Goal: Information Seeking & Learning: Understand process/instructions

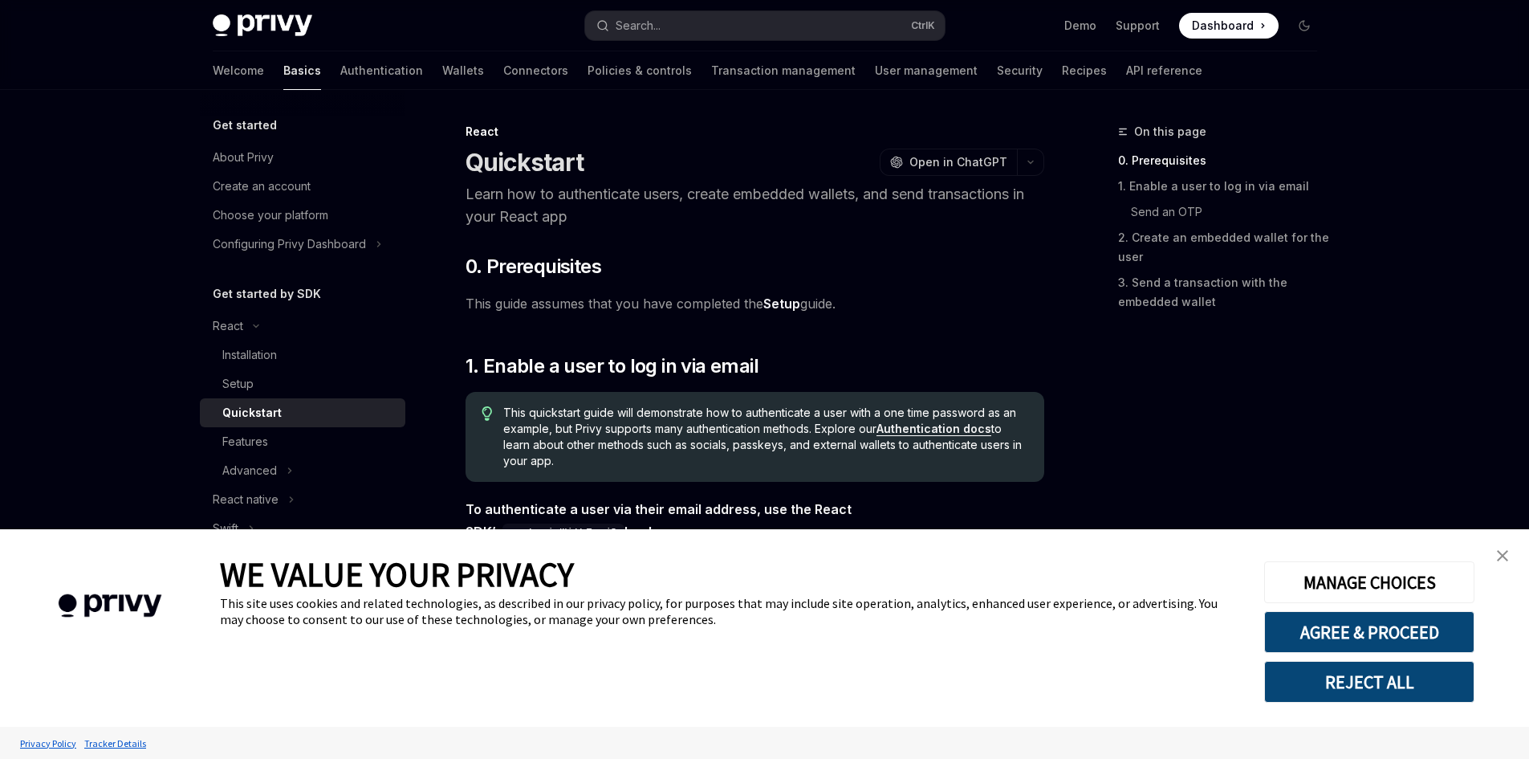
type textarea "*"
click at [1407, 629] on button "AGREE & PROCEED" at bounding box center [1369, 632] width 210 height 42
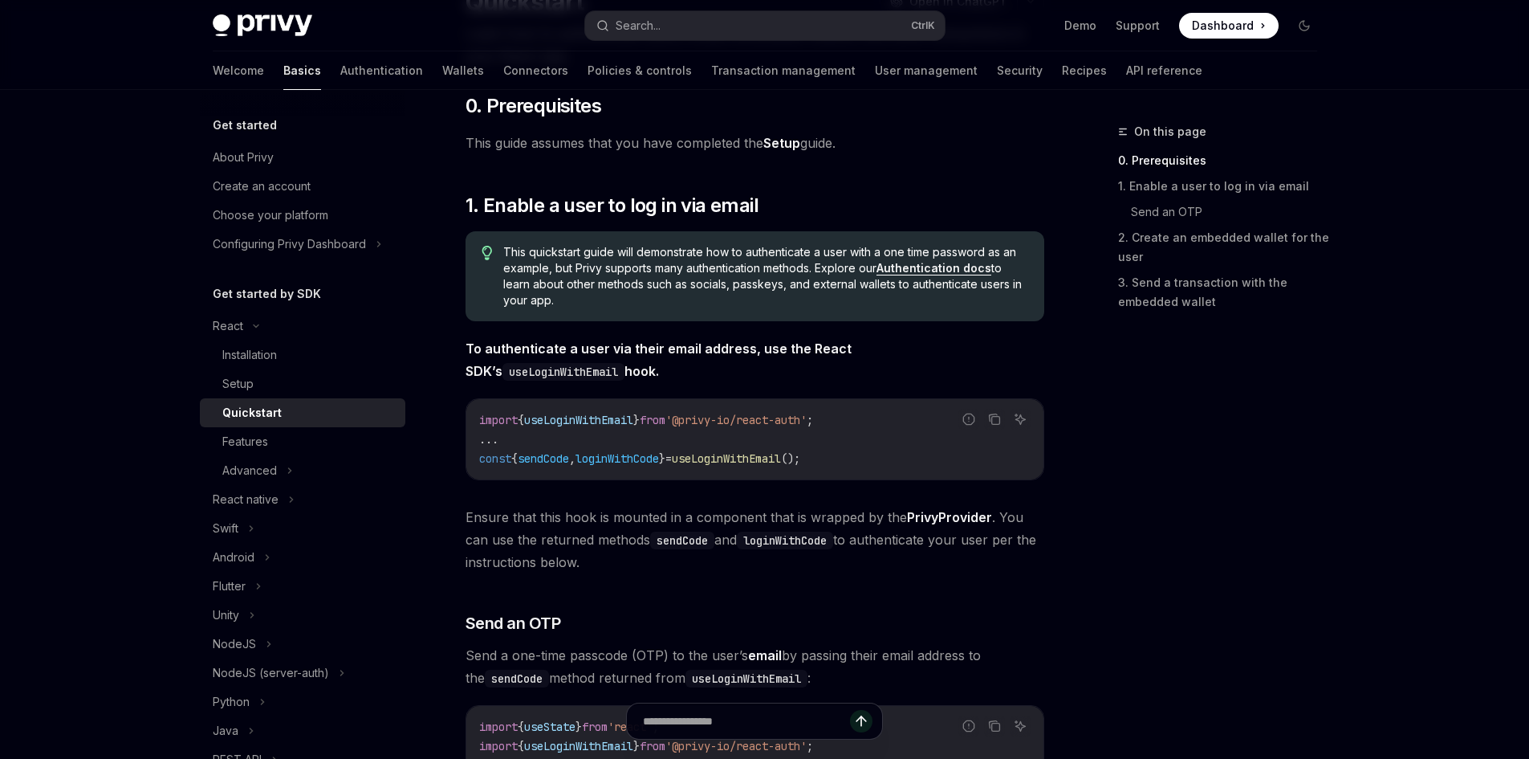
click at [934, 268] on link "Authentication docs" at bounding box center [934, 268] width 115 height 14
click at [914, 274] on link "Authentication docs" at bounding box center [934, 268] width 115 height 14
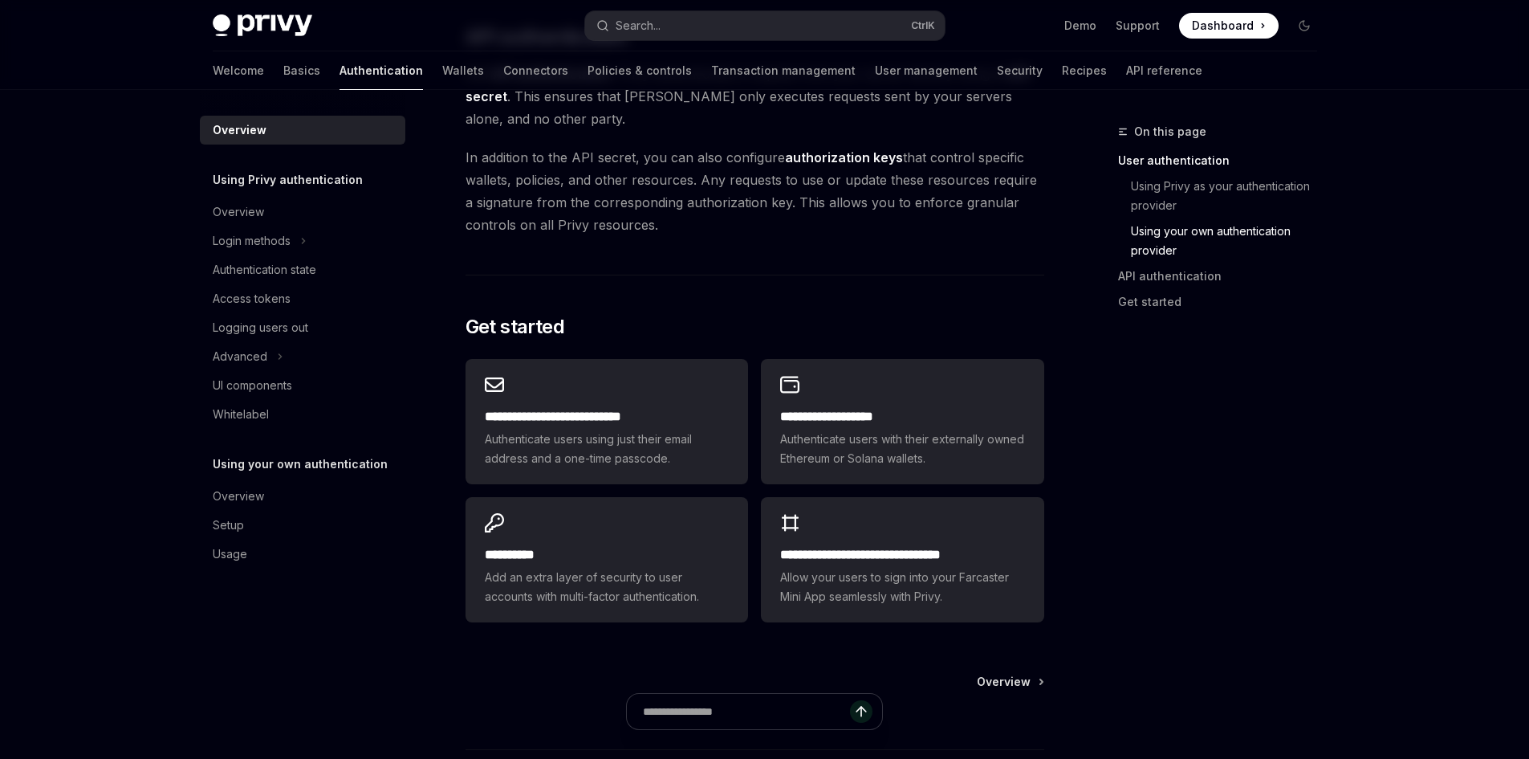
scroll to position [1204, 0]
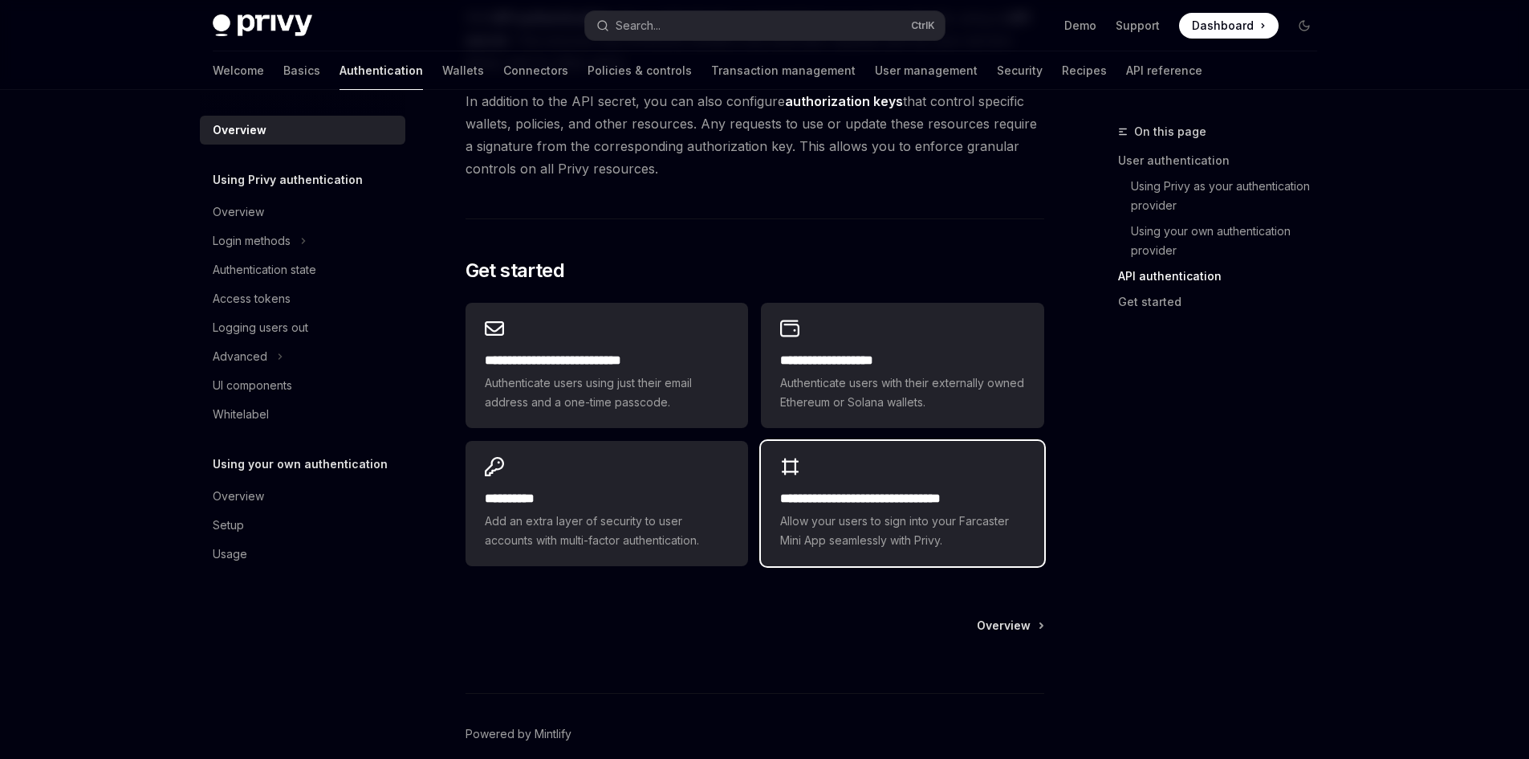
click at [898, 521] on span "Allow your users to sign into your Farcaster Mini App seamlessly with Privy." at bounding box center [902, 530] width 244 height 39
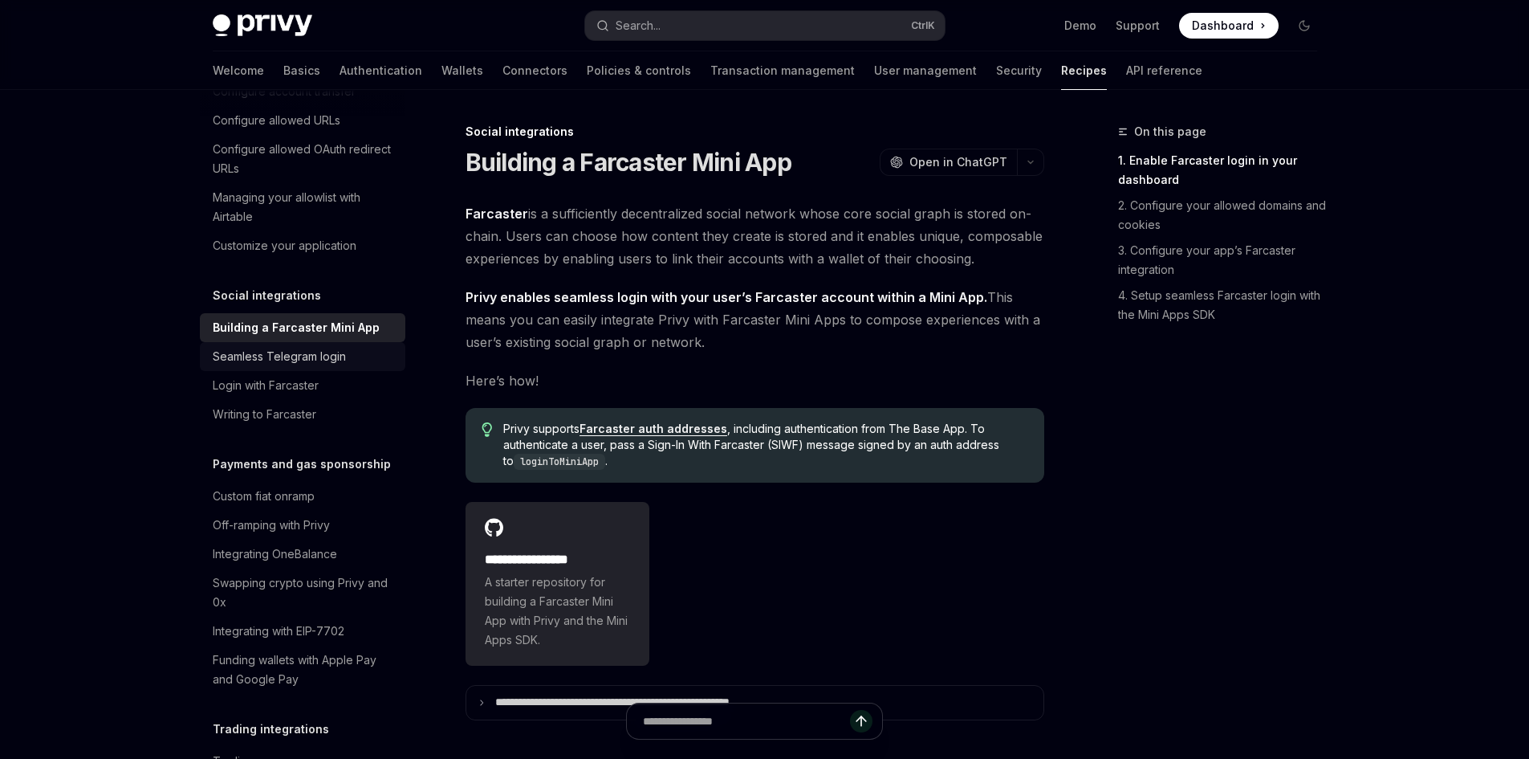
click at [317, 366] on div "Seamless Telegram login" at bounding box center [279, 356] width 133 height 19
click at [359, 366] on div "Seamless Telegram login" at bounding box center [304, 356] width 183 height 19
click at [347, 366] on div "Seamless Telegram login" at bounding box center [304, 356] width 183 height 19
click at [285, 366] on div "Seamless Telegram login" at bounding box center [279, 356] width 133 height 19
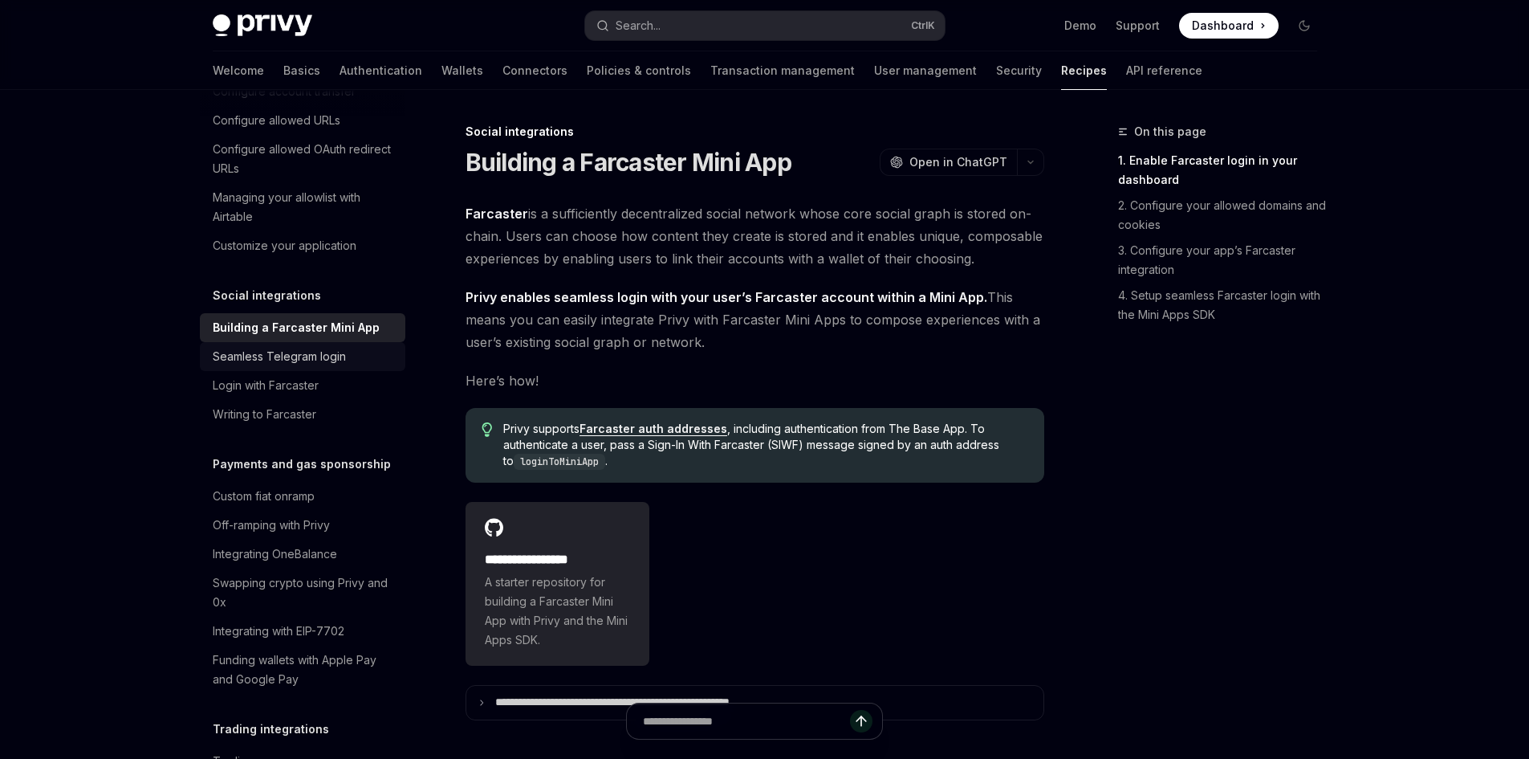
click at [282, 366] on div "Seamless Telegram login" at bounding box center [279, 356] width 133 height 19
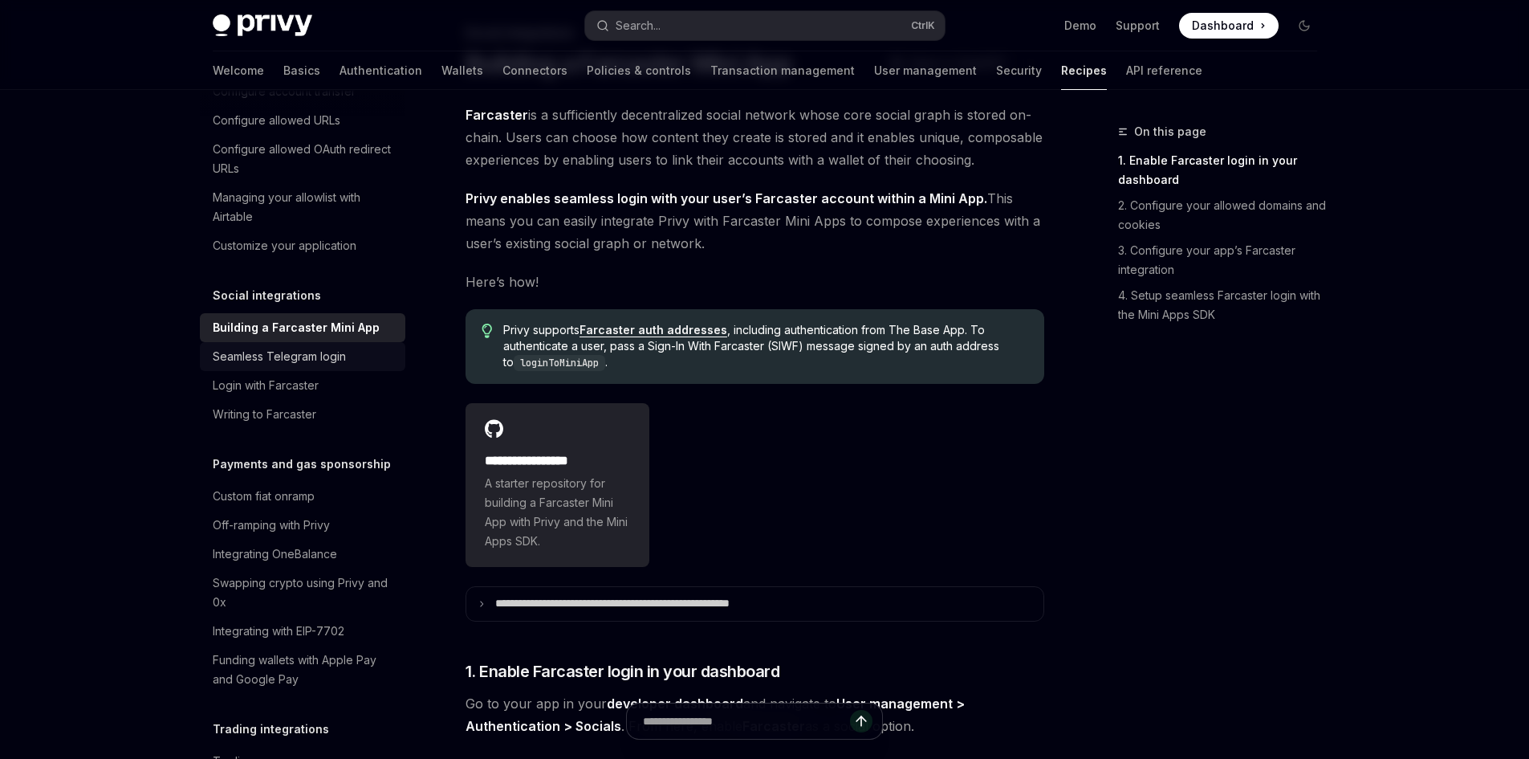
scroll to position [161, 0]
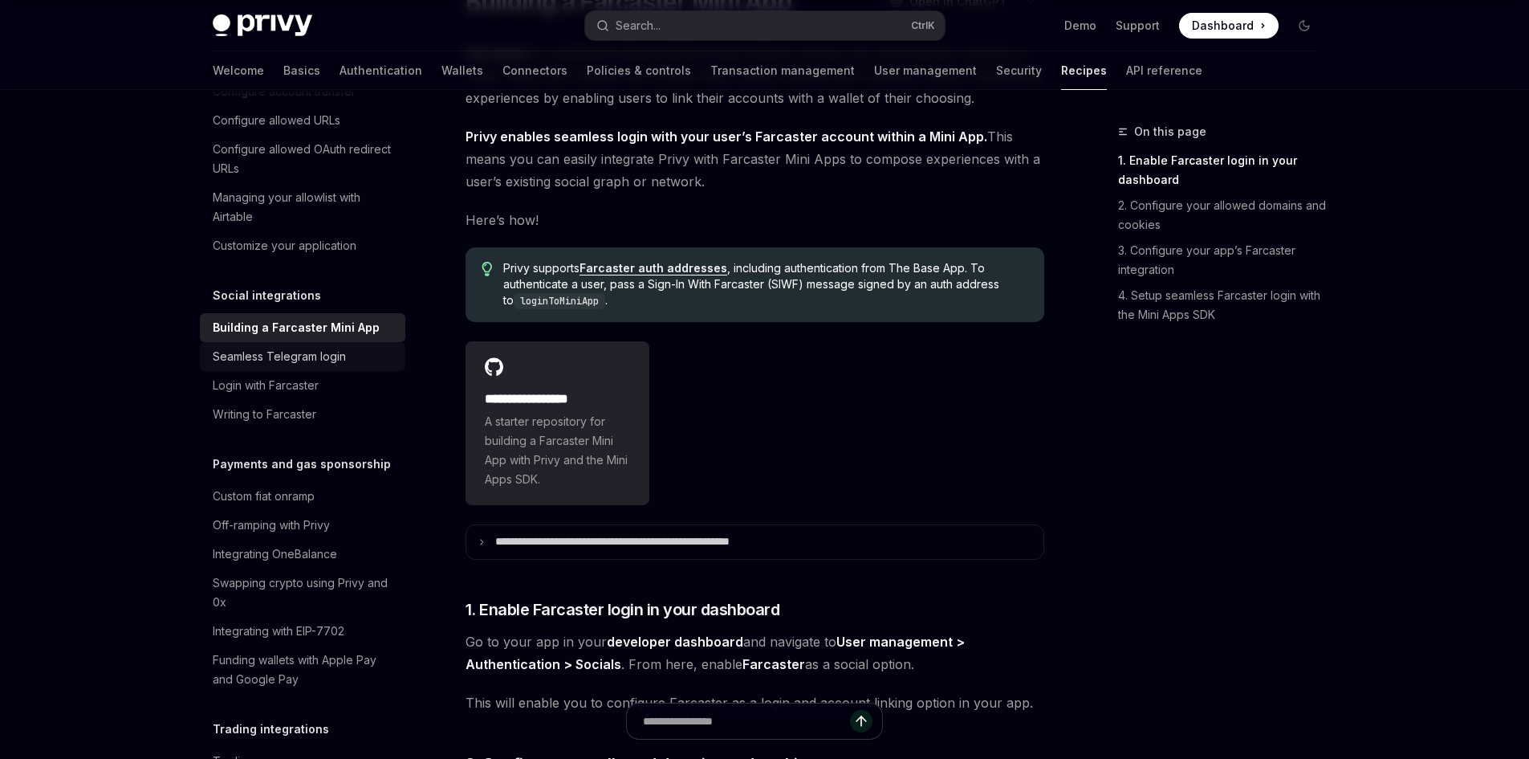
click at [301, 371] on link "Seamless Telegram login" at bounding box center [303, 356] width 206 height 29
click at [304, 395] on div "Login with Farcaster" at bounding box center [266, 385] width 106 height 19
click at [300, 366] on div "Seamless Telegram login" at bounding box center [279, 356] width 133 height 19
click at [309, 395] on div "Login with Farcaster" at bounding box center [266, 385] width 106 height 19
click at [303, 424] on div "Writing to Farcaster" at bounding box center [265, 414] width 104 height 19
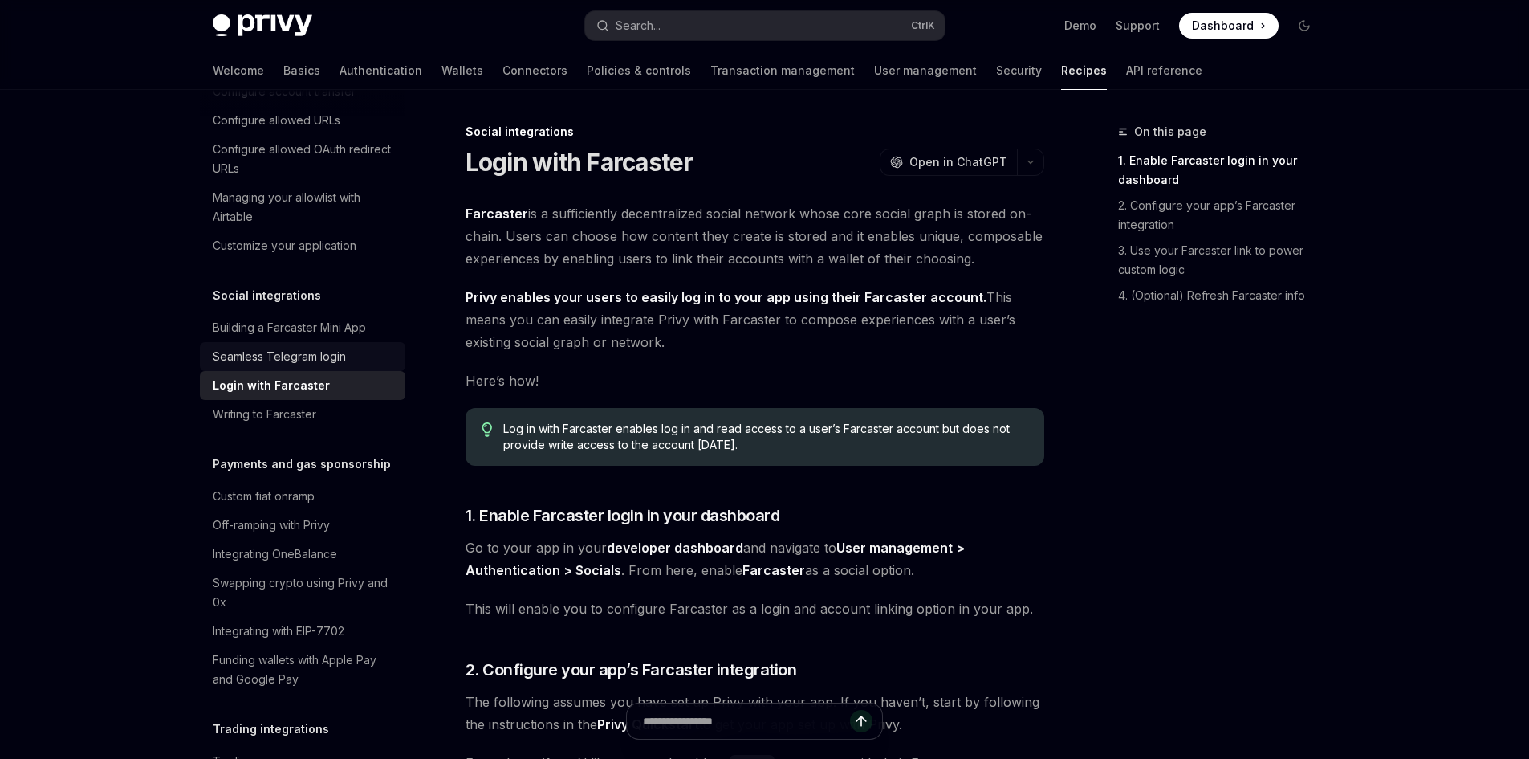
click at [332, 366] on div "Seamless Telegram login" at bounding box center [279, 356] width 133 height 19
type textarea "*"
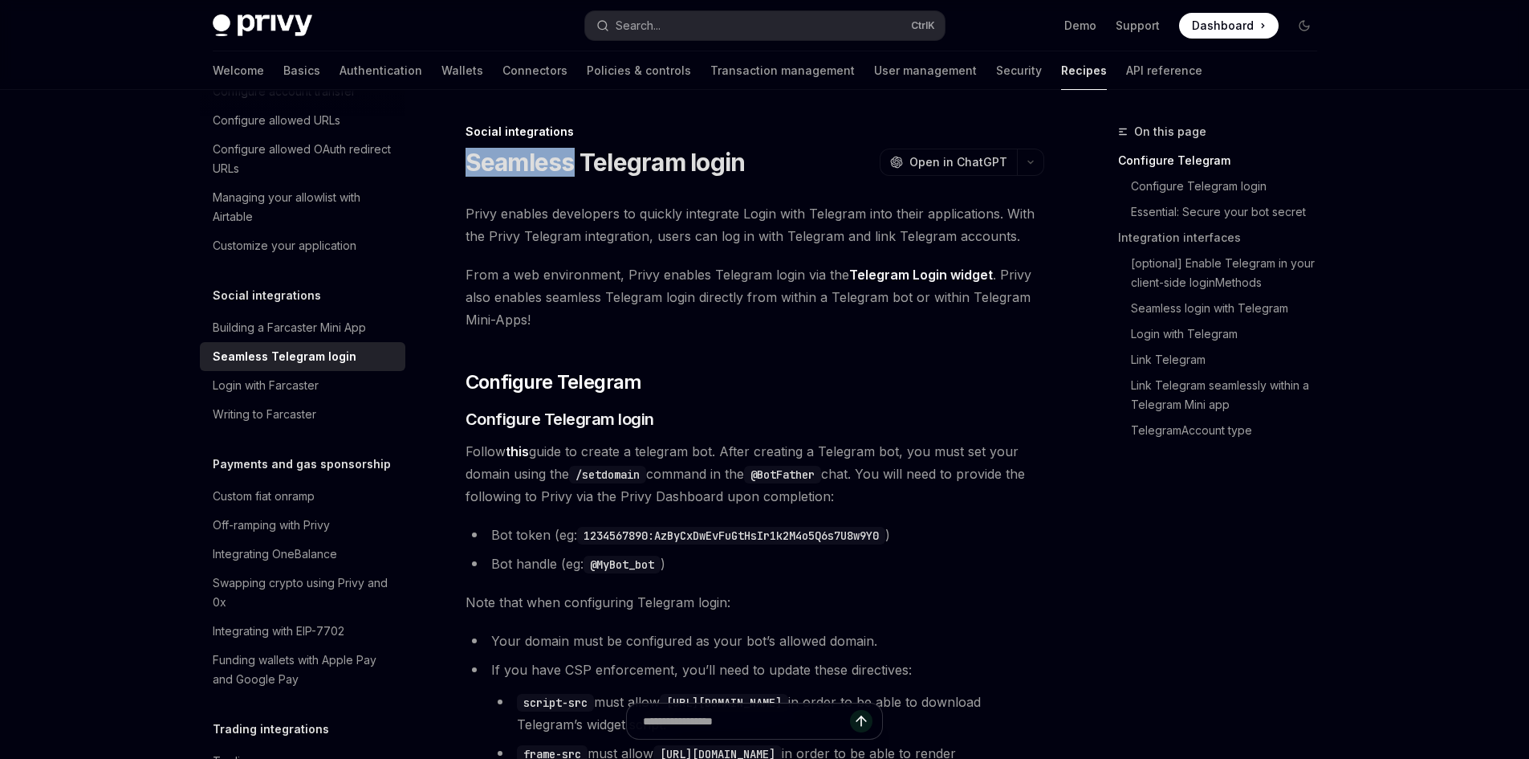
drag, startPoint x: 574, startPoint y: 176, endPoint x: 470, endPoint y: 165, distance: 105.0
click at [470, 165] on h1 "Seamless Telegram login" at bounding box center [606, 162] width 280 height 29
copy h1 "Seamless"
click at [705, 380] on h2 "​ Configure Telegram" at bounding box center [755, 382] width 579 height 26
click at [583, 451] on span "Follow this guide to create a telegram bot. After creating a Telegram bot, you …" at bounding box center [755, 473] width 579 height 67
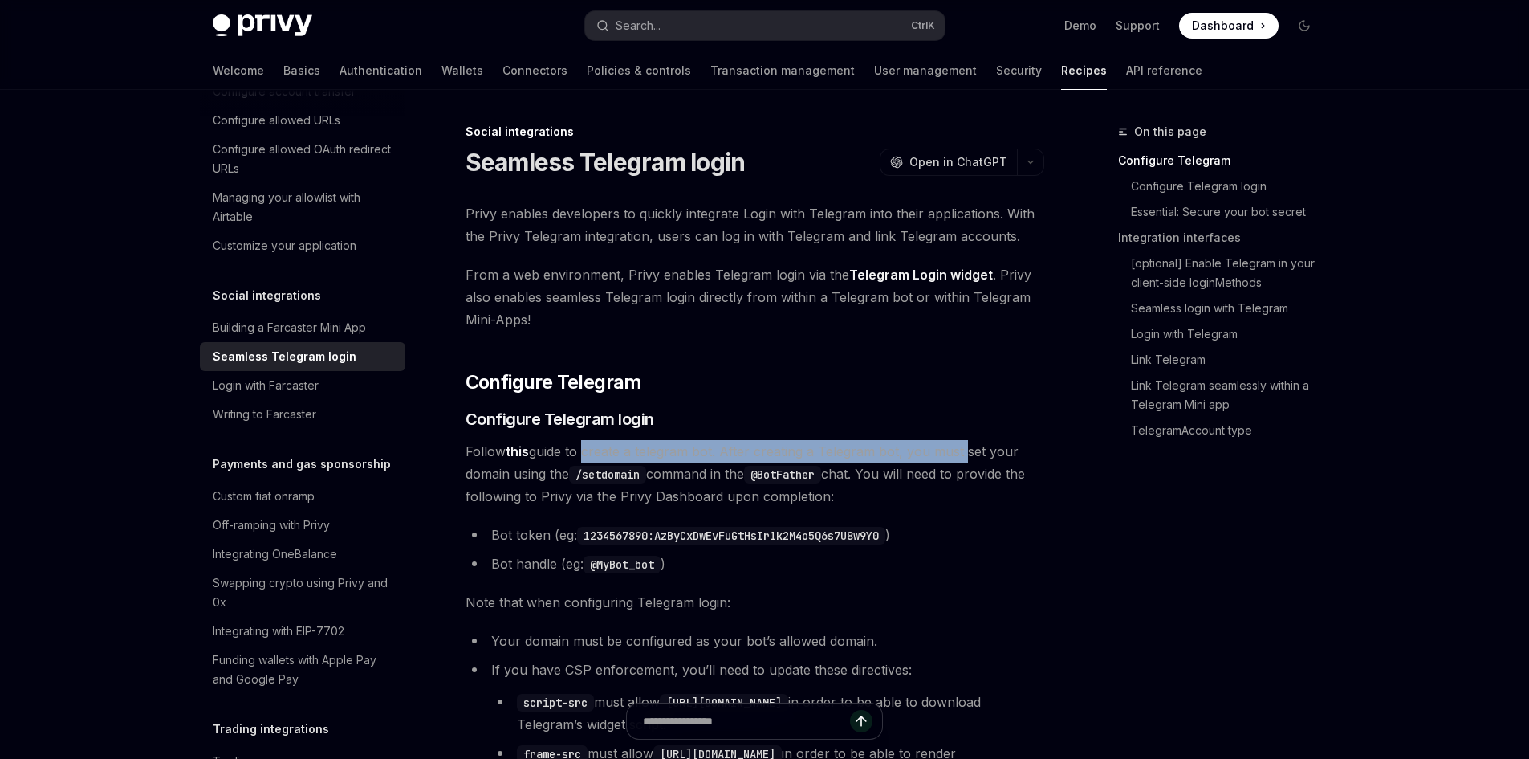
drag, startPoint x: 583, startPoint y: 451, endPoint x: 959, endPoint y: 446, distance: 376.5
click at [959, 446] on span "Follow this guide to create a telegram bot. After creating a Telegram bot, you …" at bounding box center [755, 473] width 579 height 67
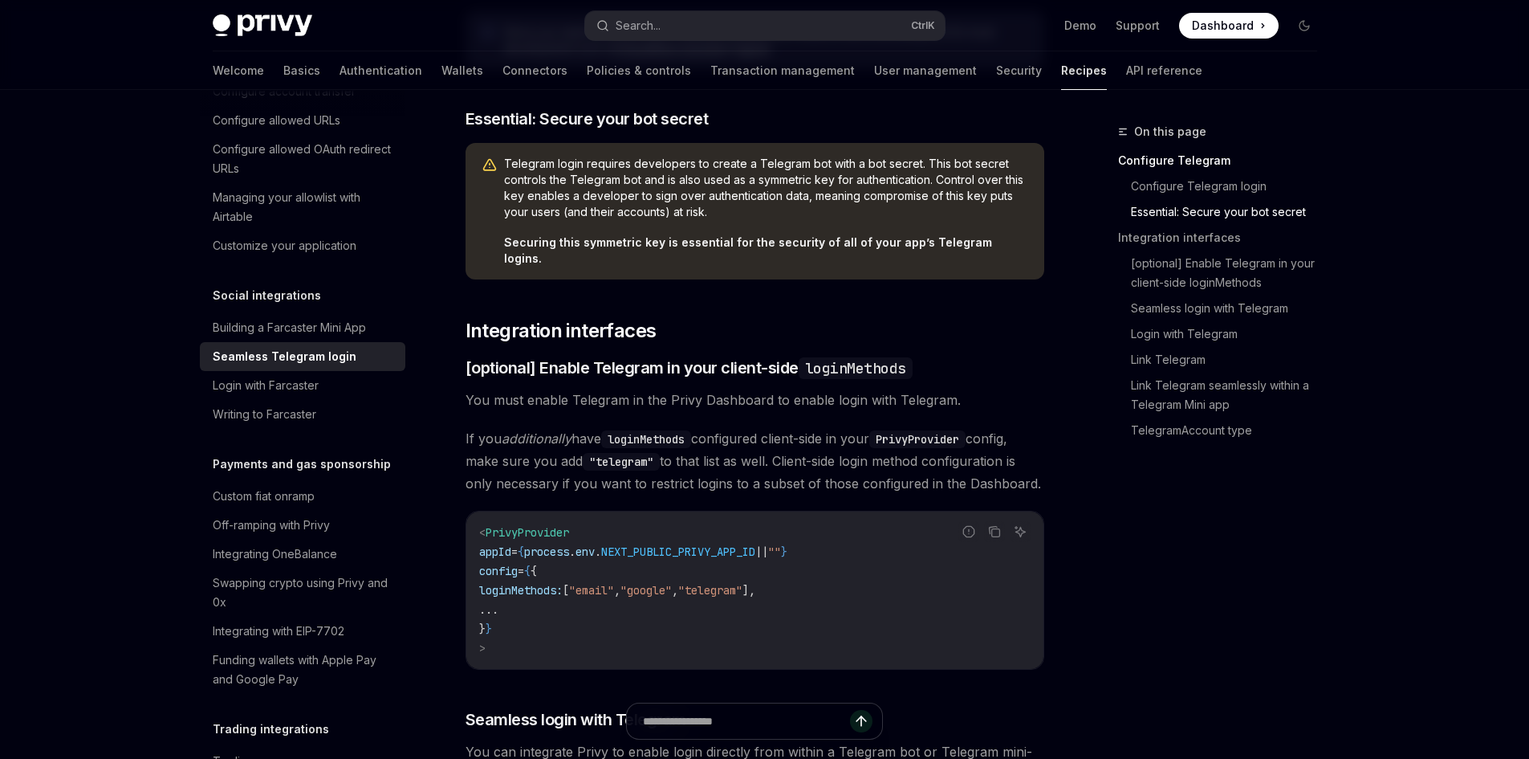
scroll to position [883, 0]
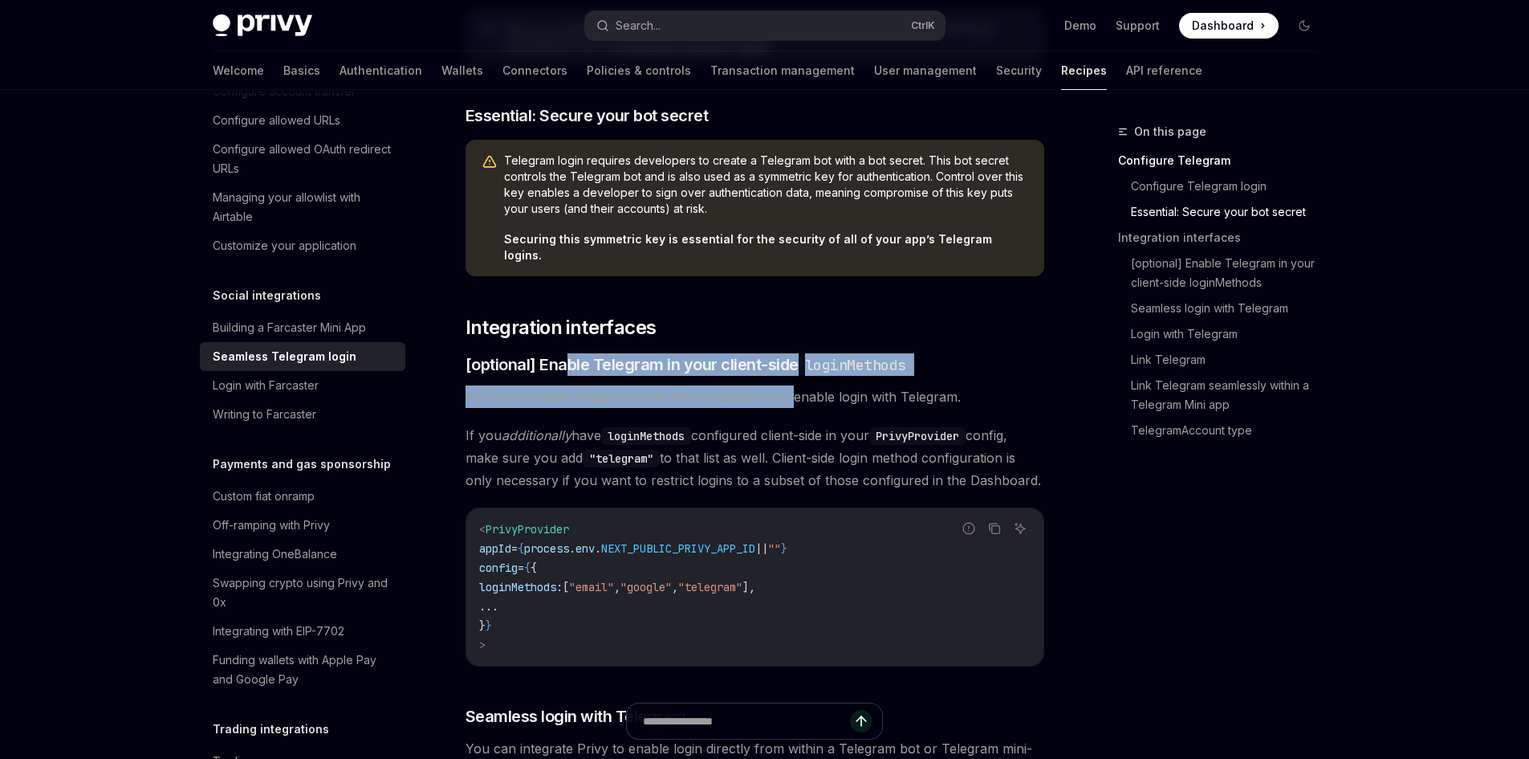
drag, startPoint x: 569, startPoint y: 335, endPoint x: 786, endPoint y: 364, distance: 218.8
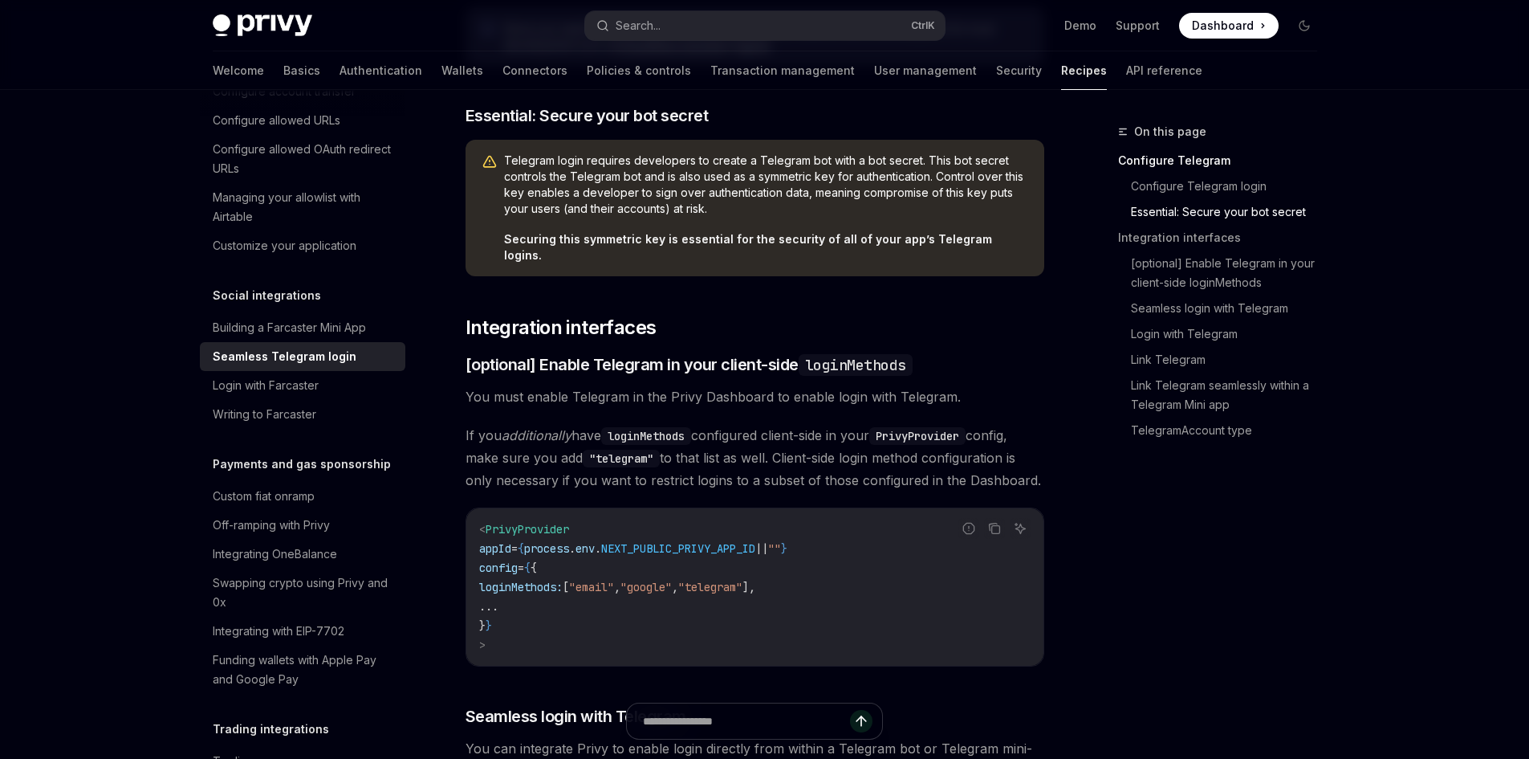
click at [485, 385] on span "You must enable Telegram in the Privy Dashboard to enable login with Telegram." at bounding box center [755, 396] width 579 height 22
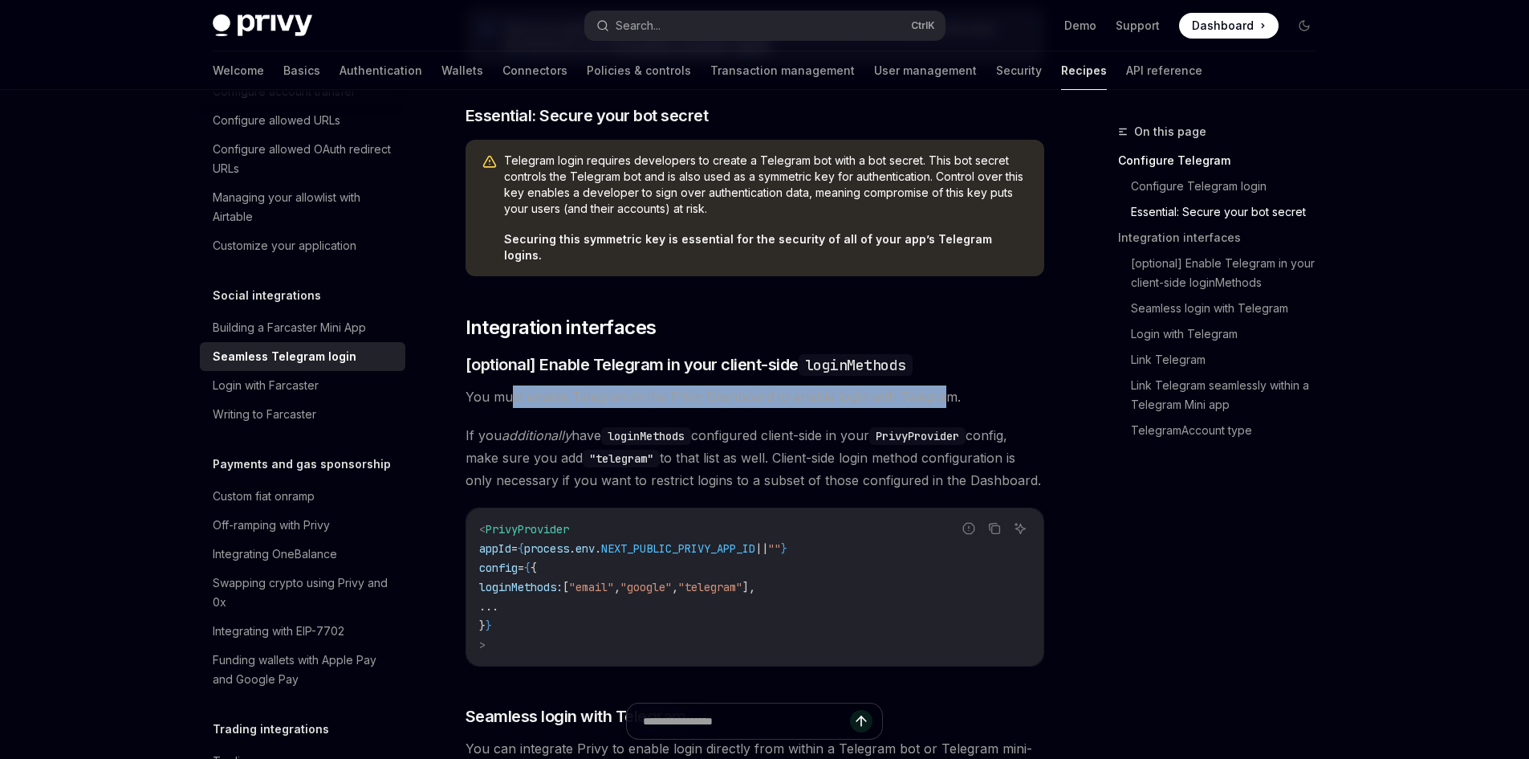
drag, startPoint x: 618, startPoint y: 389, endPoint x: 945, endPoint y: 380, distance: 326.9
click at [942, 385] on span "You must enable Telegram in the Privy Dashboard to enable login with Telegram." at bounding box center [755, 396] width 579 height 22
click at [944, 385] on span "You must enable Telegram in the Privy Dashboard to enable login with Telegram." at bounding box center [755, 396] width 579 height 22
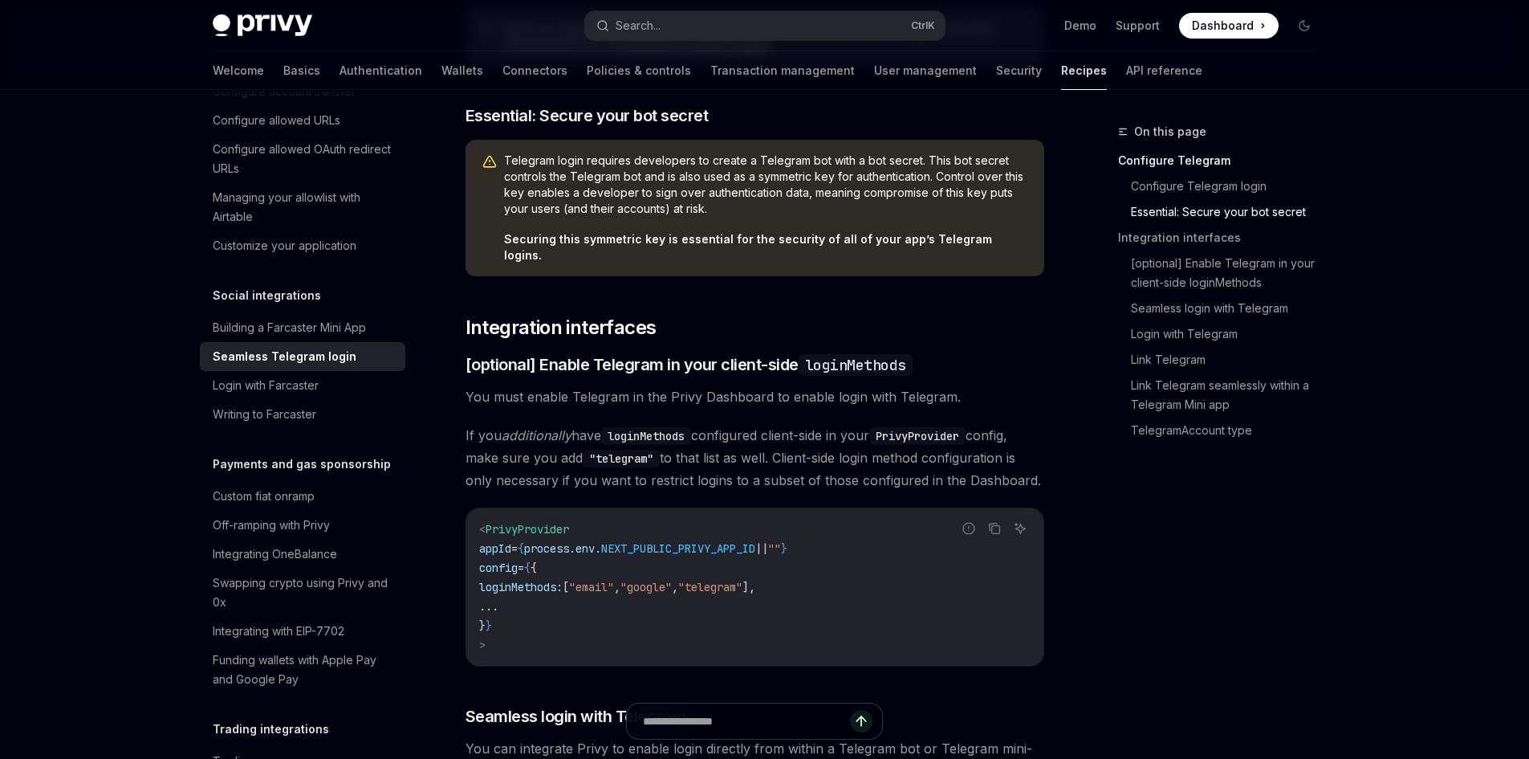
click at [946, 385] on span "You must enable Telegram in the Privy Dashboard to enable login with Telegram." at bounding box center [755, 396] width 579 height 22
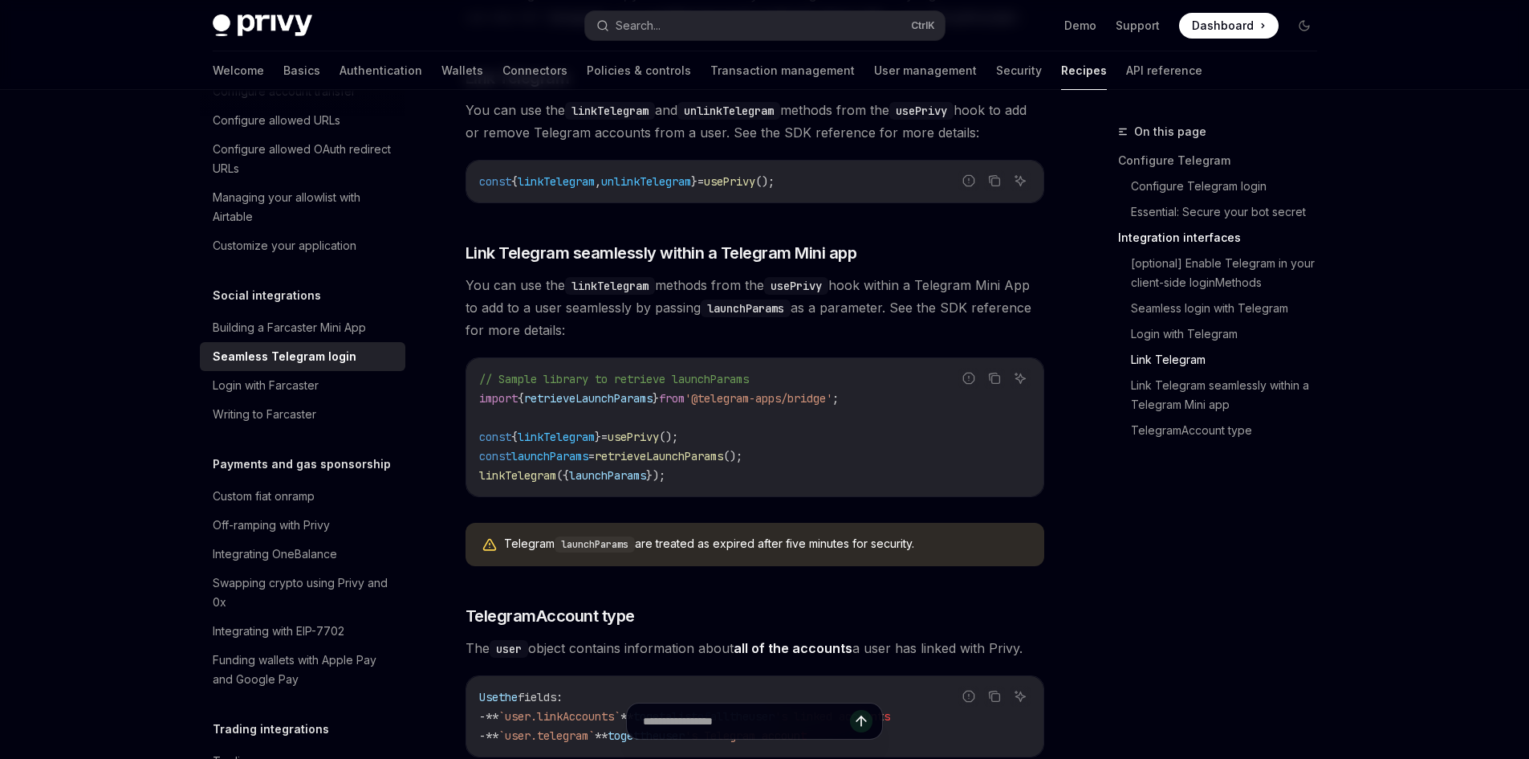
scroll to position [2328, 0]
drag, startPoint x: 493, startPoint y: 270, endPoint x: 593, endPoint y: 271, distance: 100.4
click at [493, 271] on span "You can use the linkTelegram methods from the usePrivy hook within a Telegram M…" at bounding box center [755, 304] width 579 height 67
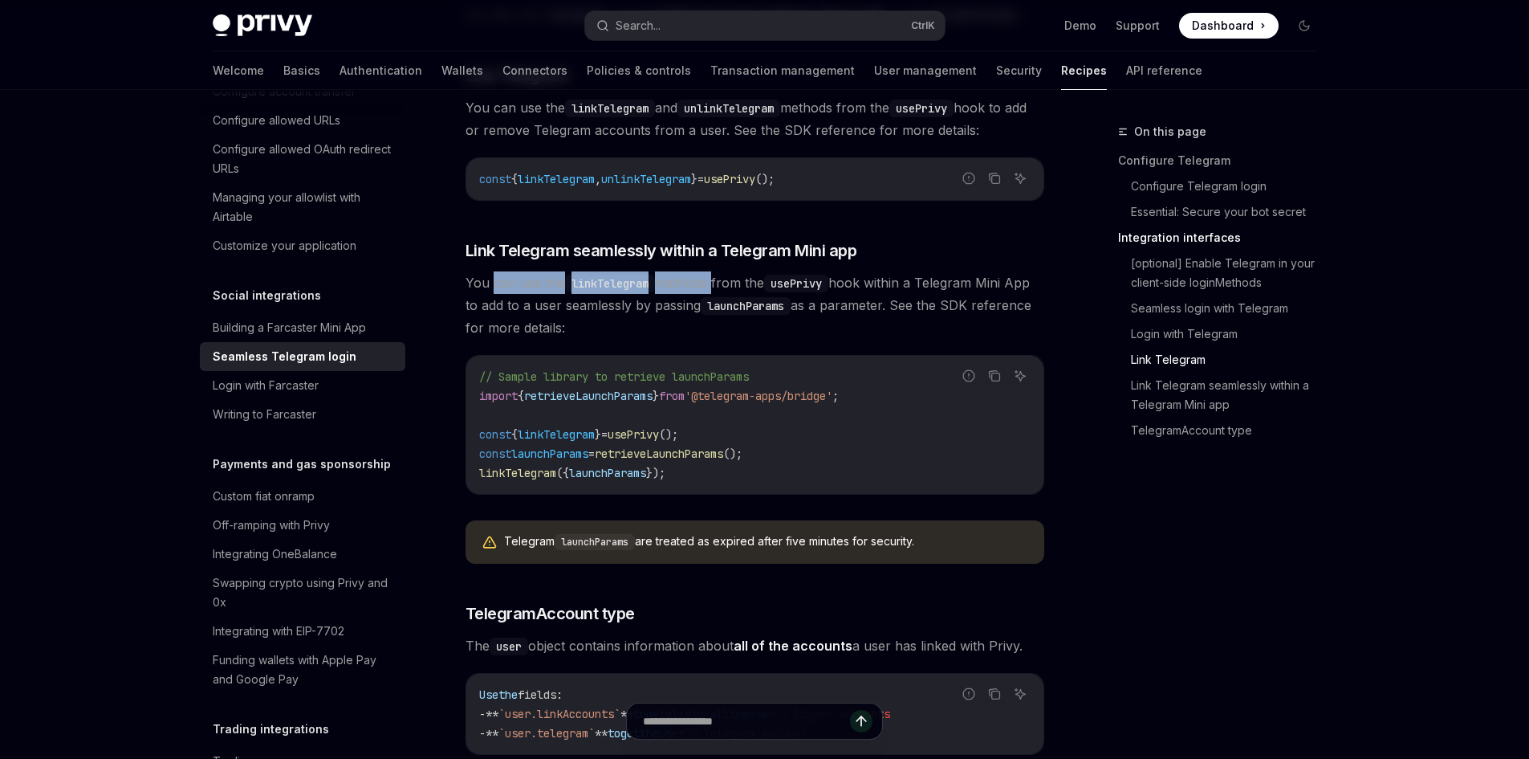
drag, startPoint x: 593, startPoint y: 271, endPoint x: 696, endPoint y: 263, distance: 103.0
click at [696, 271] on span "You can use the linkTelegram methods from the usePrivy hook within a Telegram M…" at bounding box center [755, 304] width 579 height 67
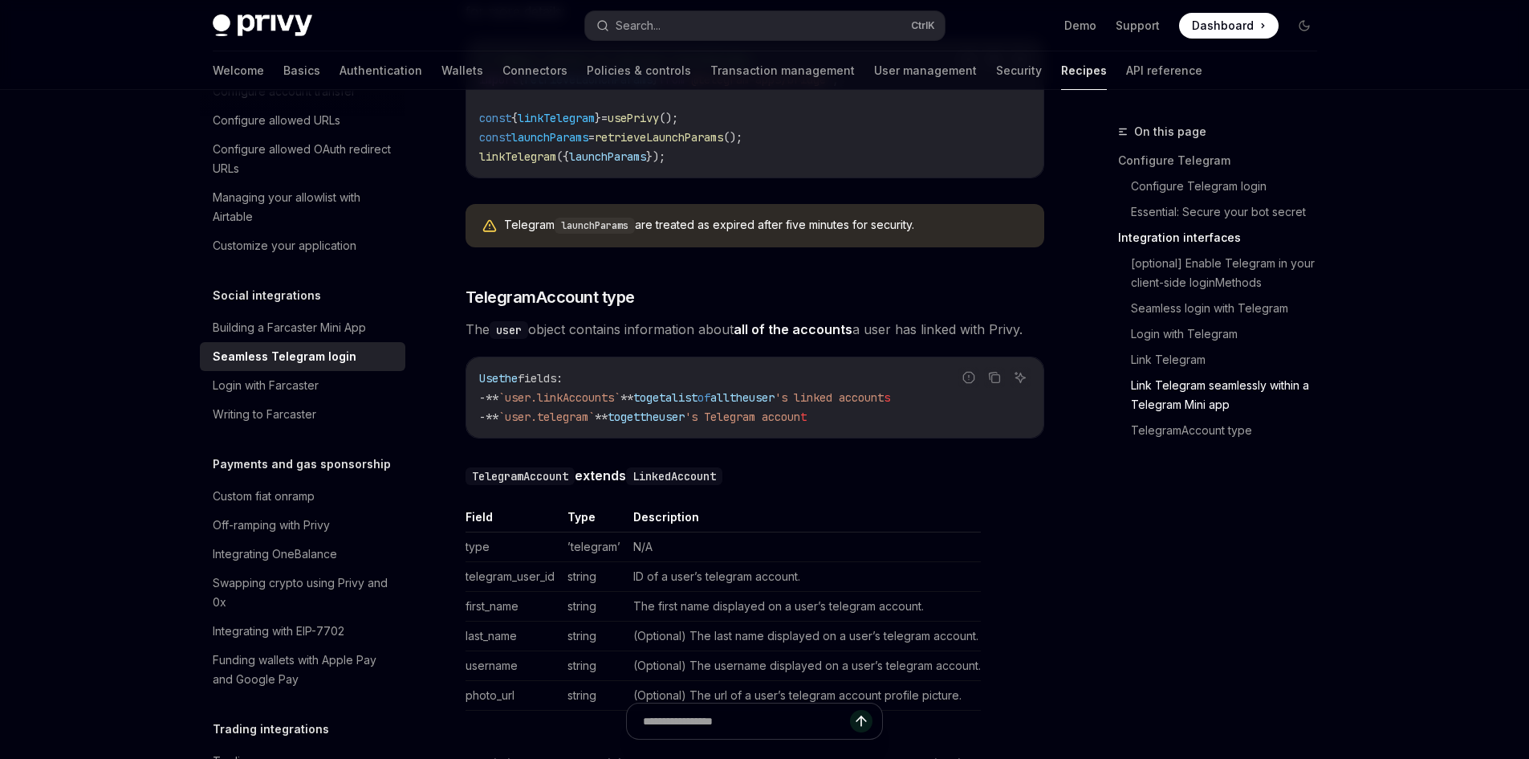
scroll to position [2649, 0]
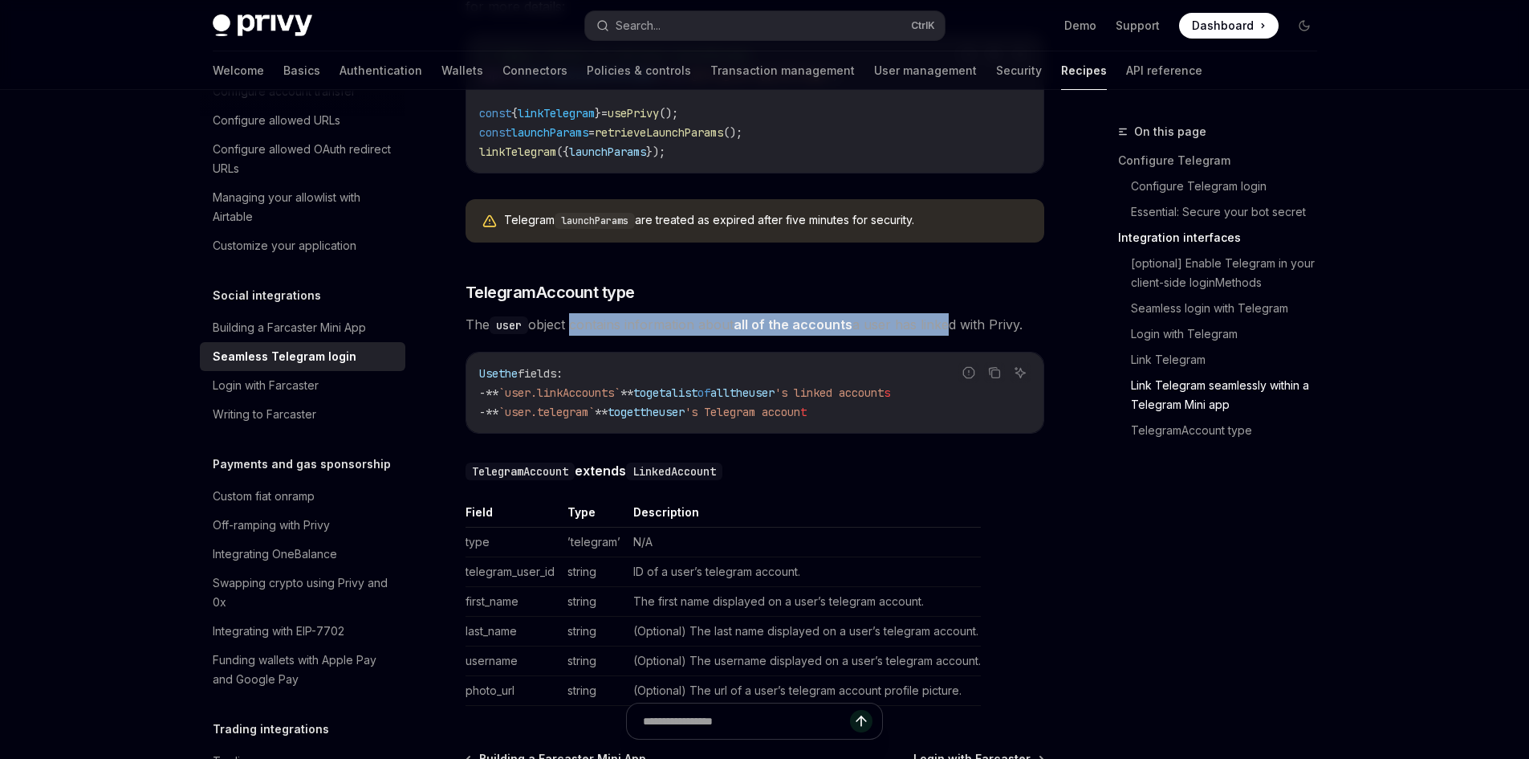
drag, startPoint x: 614, startPoint y: 307, endPoint x: 947, endPoint y: 310, distance: 333.2
click at [947, 313] on span "The user object contains information about all of the accounts a user has linke…" at bounding box center [755, 324] width 579 height 22
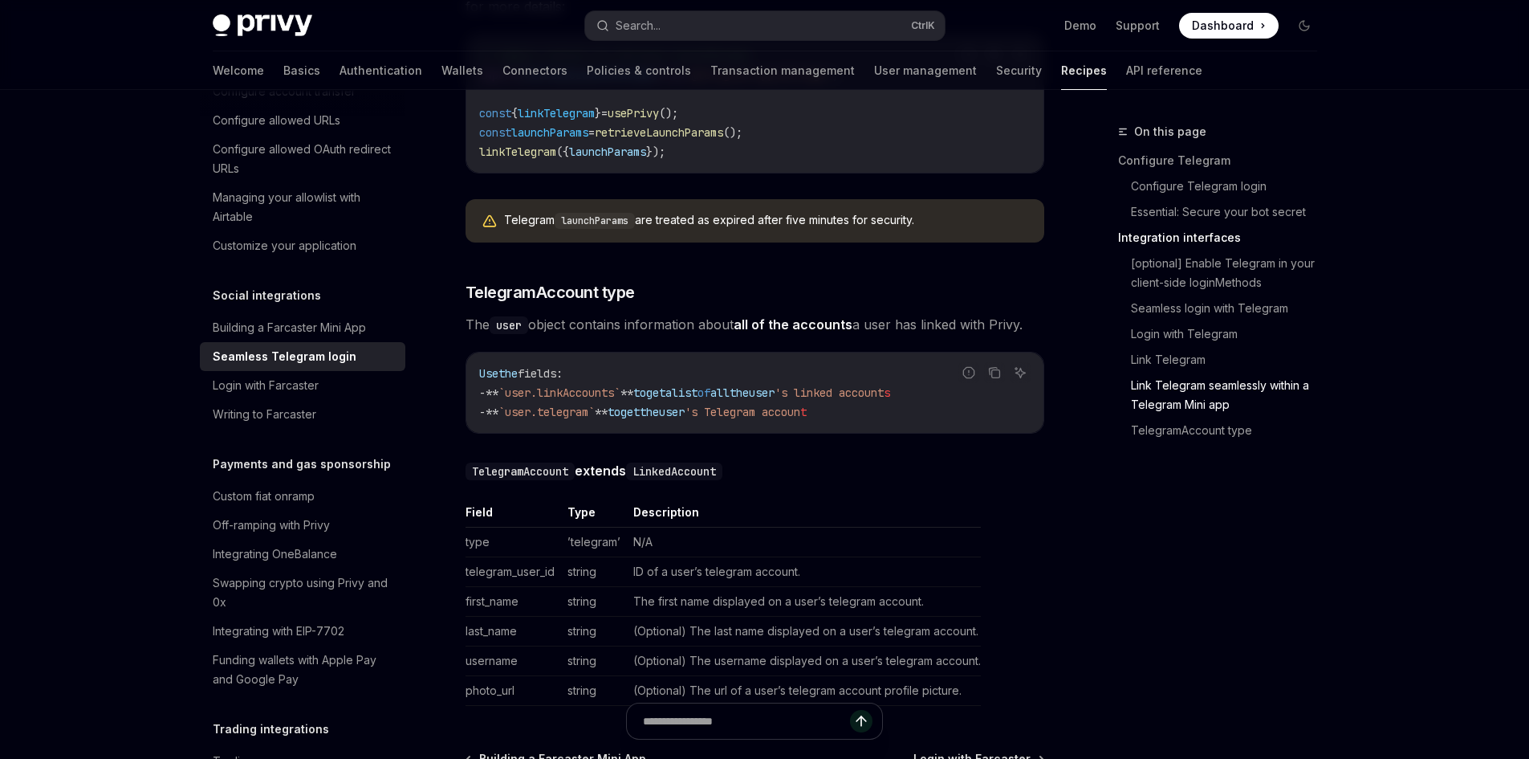
drag, startPoint x: 1034, startPoint y: 309, endPoint x: 469, endPoint y: 311, distance: 565.2
click at [469, 313] on span "The user object contains information about all of the accounts a user has linke…" at bounding box center [755, 324] width 579 height 22
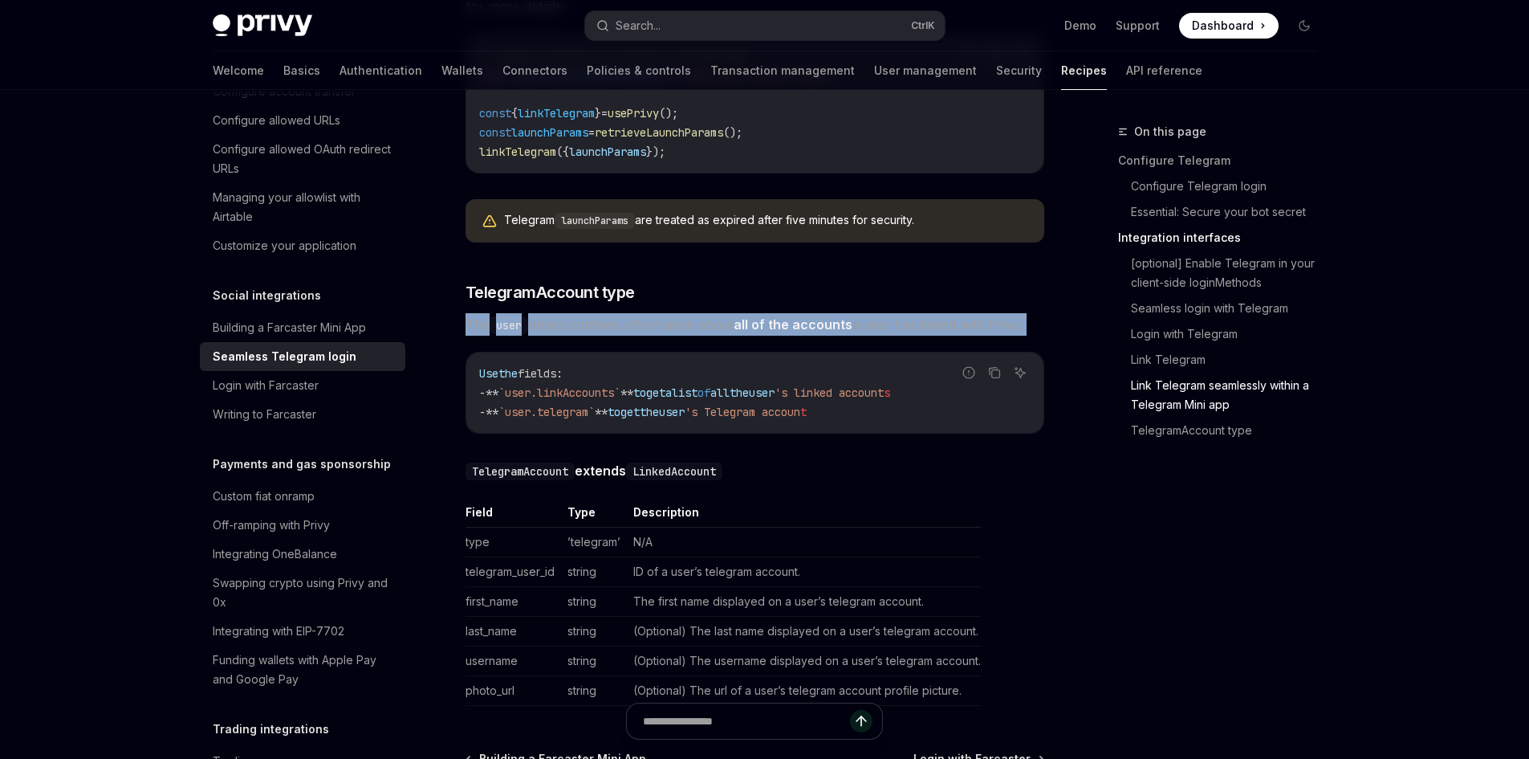
drag, startPoint x: 469, startPoint y: 311, endPoint x: 1054, endPoint y: 303, distance: 585.3
drag, startPoint x: 1054, startPoint y: 303, endPoint x: 469, endPoint y: 303, distance: 585.2
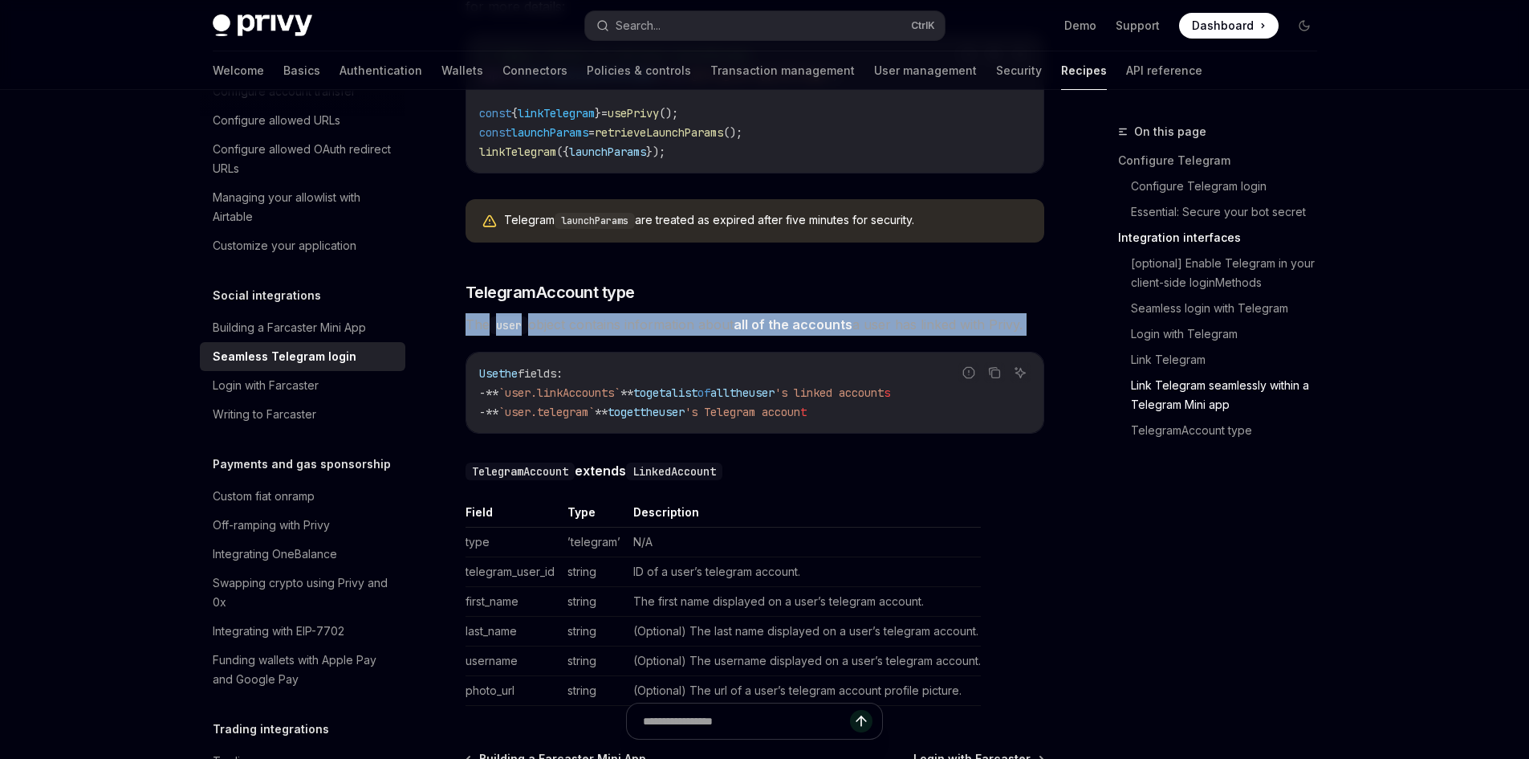
click at [469, 313] on span "The user object contains information about all of the accounts a user has linke…" at bounding box center [755, 324] width 579 height 22
drag, startPoint x: 469, startPoint y: 303, endPoint x: 999, endPoint y: 310, distance: 529.9
click at [999, 313] on span "The user object contains information about all of the accounts a user has linke…" at bounding box center [755, 324] width 579 height 22
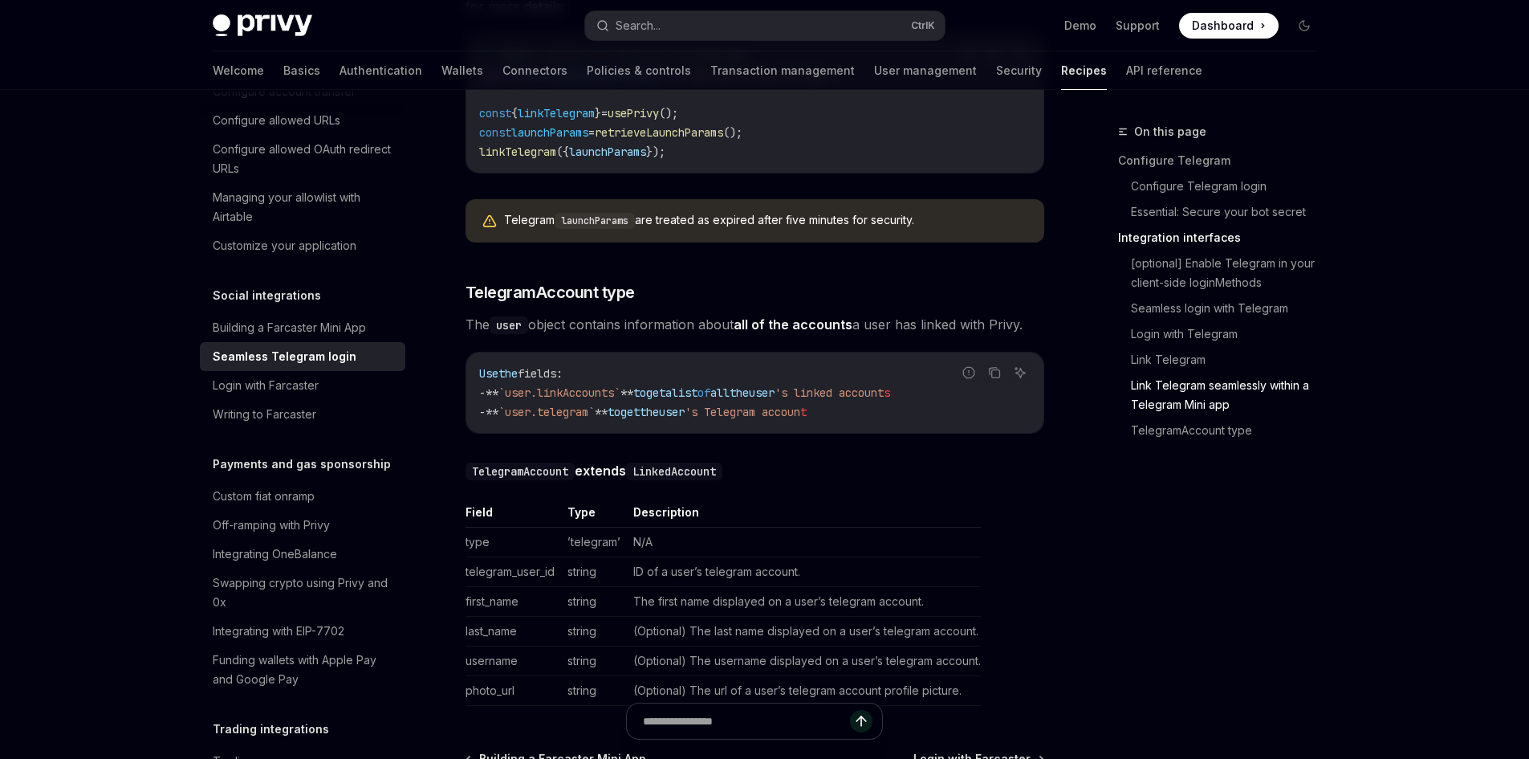
click at [529, 385] on span "`user.linkAccounts`" at bounding box center [560, 392] width 122 height 14
drag, startPoint x: 529, startPoint y: 374, endPoint x: 609, endPoint y: 379, distance: 79.6
click at [609, 385] on span "`user.linkAccounts`" at bounding box center [560, 392] width 122 height 14
drag, startPoint x: 647, startPoint y: 374, endPoint x: 857, endPoint y: 374, distance: 209.5
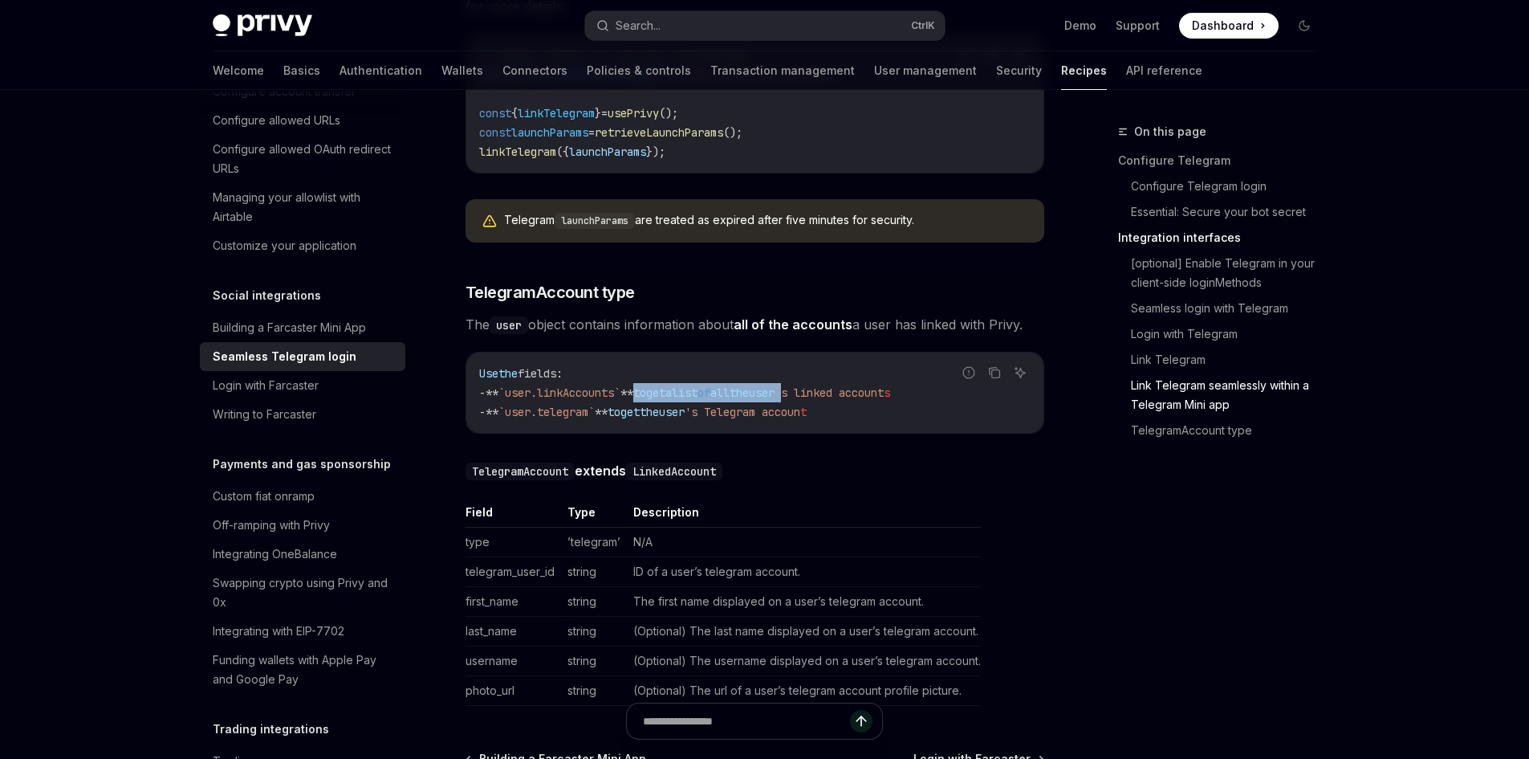
click at [857, 385] on span "- ** `user.linkAccounts` ** to get a list of all the user 's linked account s" at bounding box center [684, 392] width 411 height 14
click at [857, 385] on span "'s linked account" at bounding box center [829, 392] width 109 height 14
click at [522, 405] on span "`user.telegram`" at bounding box center [547, 412] width 96 height 14
drag, startPoint x: 522, startPoint y: 393, endPoint x: 576, endPoint y: 394, distance: 54.6
click at [576, 405] on span "`user.telegram`" at bounding box center [547, 412] width 96 height 14
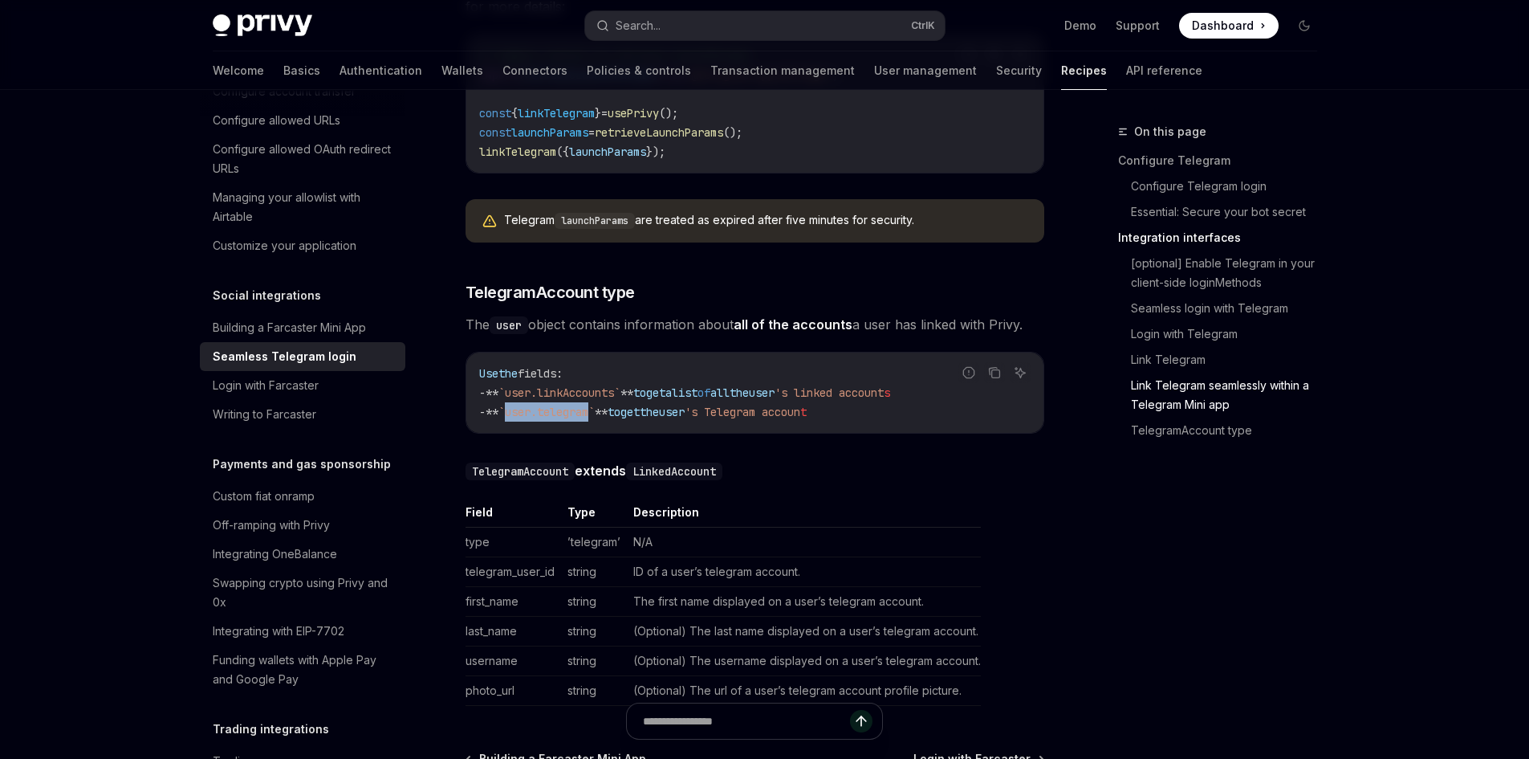
click at [576, 405] on span "`user.telegram`" at bounding box center [547, 412] width 96 height 14
drag, startPoint x: 576, startPoint y: 394, endPoint x: 528, endPoint y: 393, distance: 48.2
click at [528, 405] on span "`user.telegram`" at bounding box center [547, 412] width 96 height 14
drag, startPoint x: 528, startPoint y: 393, endPoint x: 575, endPoint y: 397, distance: 46.7
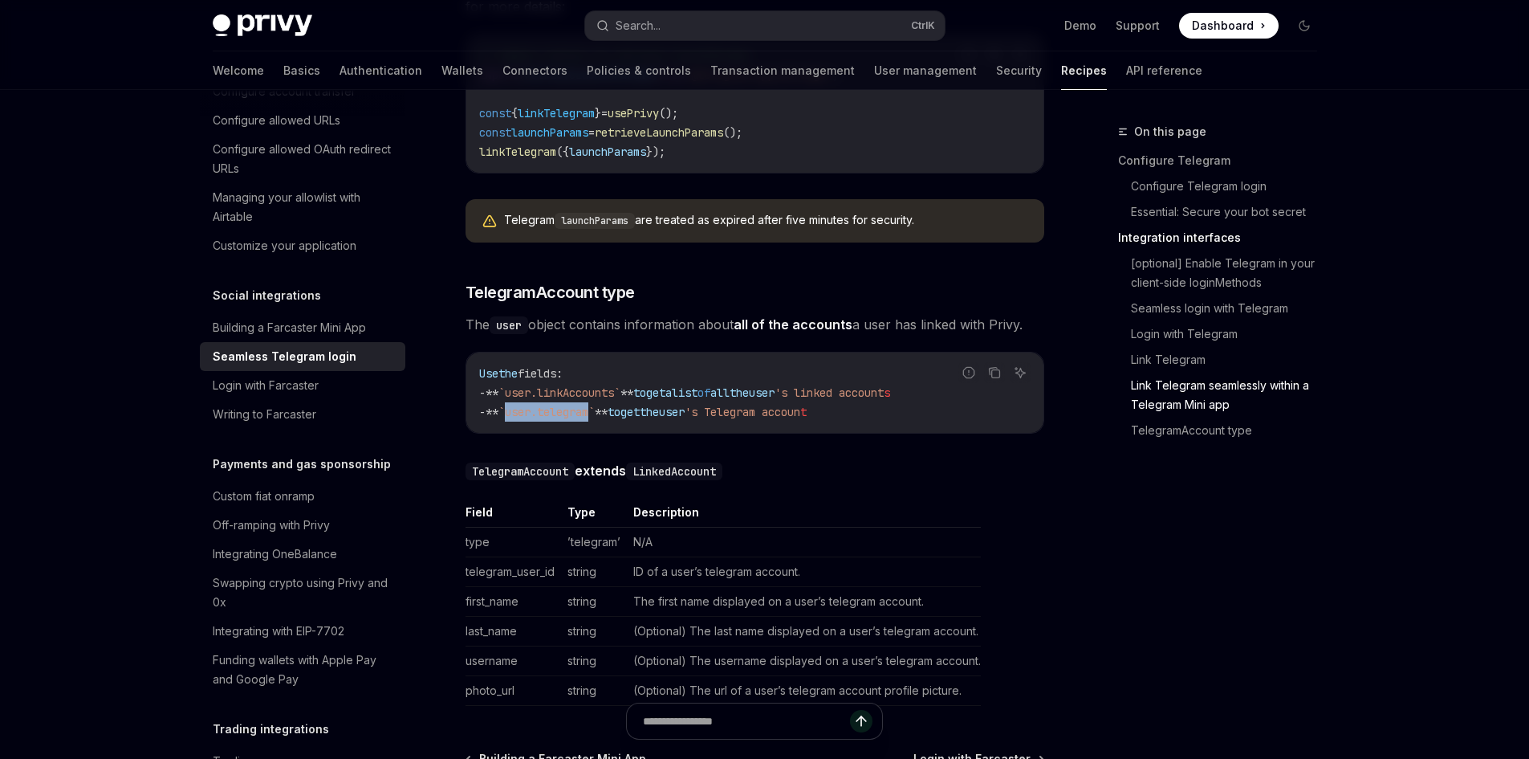
click at [575, 405] on span "`user.telegram`" at bounding box center [547, 412] width 96 height 14
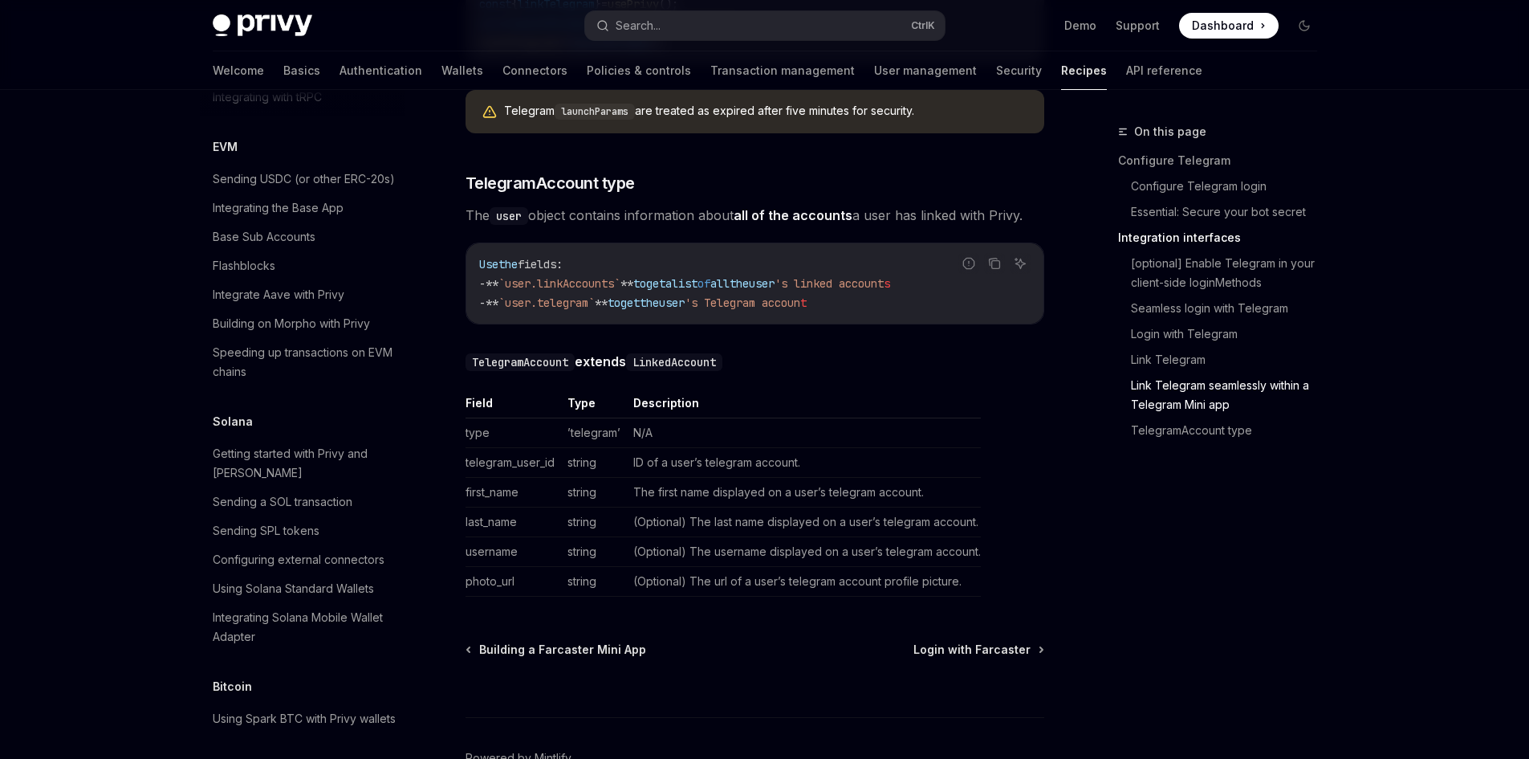
scroll to position [2283, 0]
